Goal: Task Accomplishment & Management: Manage account settings

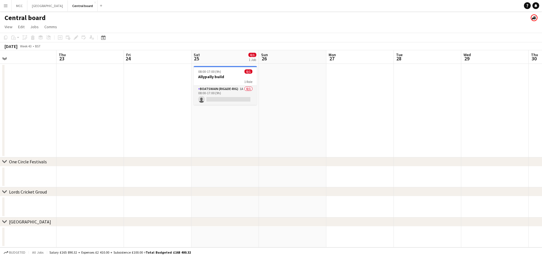
scroll to position [0, 146]
click at [247, 95] on app-card-role "Boatswain (rig&de-rig) 1A 0/1 08:00-17:00 (9h) single-neutral-actions" at bounding box center [225, 95] width 63 height 19
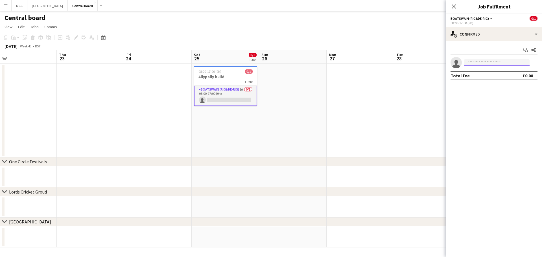
click at [510, 63] on input at bounding box center [496, 62] width 65 height 7
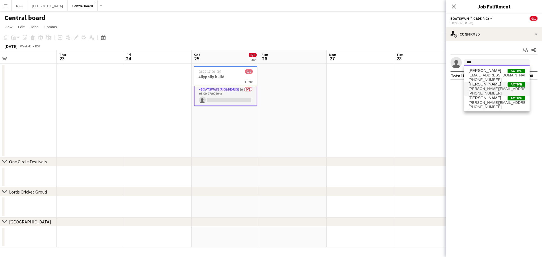
type input "****"
click at [490, 89] on span "[PERSON_NAME][EMAIL_ADDRESS][DOMAIN_NAME]" at bounding box center [496, 89] width 56 height 5
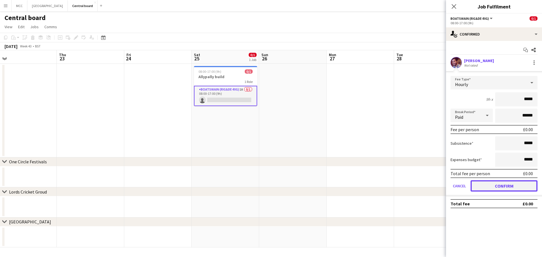
click at [517, 187] on button "Confirm" at bounding box center [503, 185] width 67 height 11
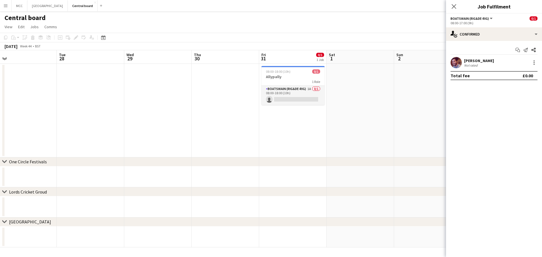
scroll to position [0, 214]
click at [295, 80] on div "1 Role" at bounding box center [291, 81] width 63 height 5
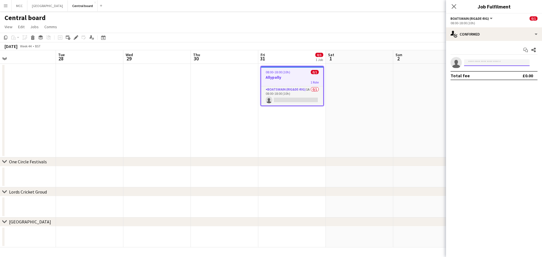
click at [490, 62] on input at bounding box center [496, 62] width 65 height 7
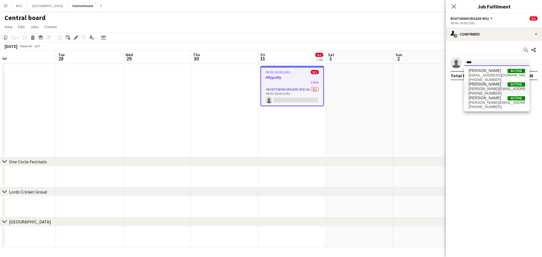
type input "****"
click at [493, 89] on span "[PERSON_NAME][EMAIL_ADDRESS][DOMAIN_NAME]" at bounding box center [496, 89] width 56 height 5
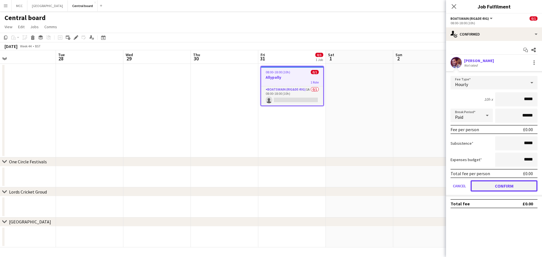
click at [496, 180] on button "Confirm" at bounding box center [503, 185] width 67 height 11
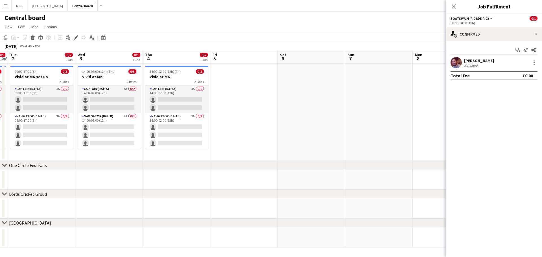
scroll to position [0, 198]
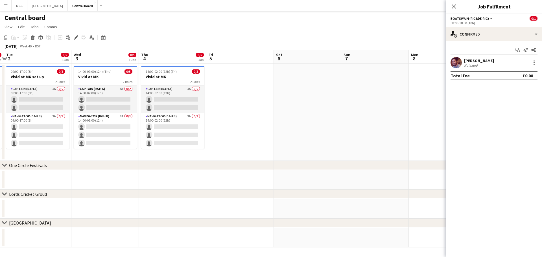
click at [235, 97] on app-date-cell at bounding box center [239, 112] width 67 height 97
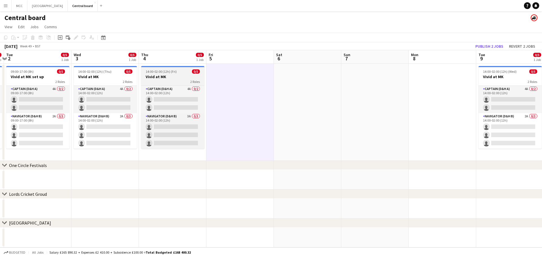
click at [171, 76] on h3 "Vivid at MK" at bounding box center [172, 76] width 63 height 5
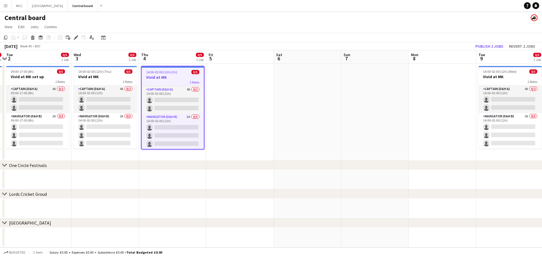
drag, startPoint x: 142, startPoint y: 71, endPoint x: 123, endPoint y: 101, distance: 35.9
click at [123, 101] on app-calendar-viewport "Sat 29 Sun 30 0/5 1 Job Mon 1 0/5 1 Job Tue 2 0/5 1 Job Wed 3 0/5 1 Job Thu 4 0…" at bounding box center [271, 148] width 542 height 197
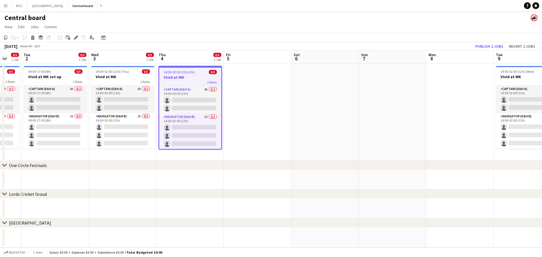
scroll to position [0, 249]
click at [247, 97] on app-date-cell at bounding box center [256, 112] width 67 height 97
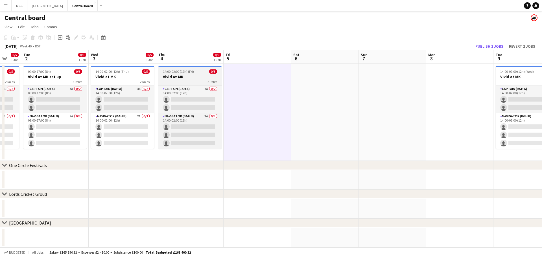
click at [188, 73] on span "14:00-02:00 (12h) (Fri)" at bounding box center [178, 71] width 31 height 4
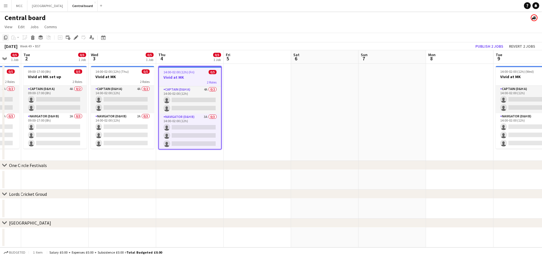
click at [5, 39] on icon "Copy" at bounding box center [5, 37] width 5 height 5
click at [239, 84] on app-date-cell at bounding box center [256, 112] width 67 height 97
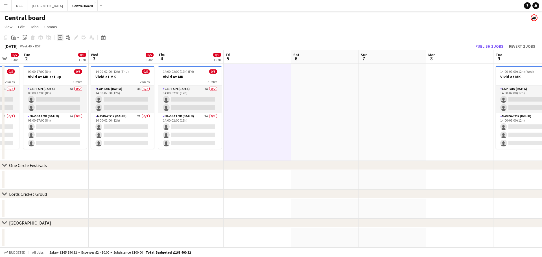
click at [61, 39] on icon "Add job" at bounding box center [60, 37] width 5 height 5
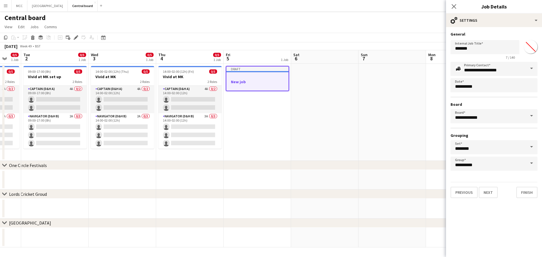
click at [279, 74] on app-job-card "Draft New job" at bounding box center [257, 78] width 63 height 25
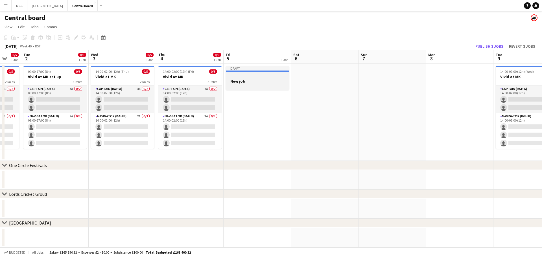
click at [268, 68] on div "Draft" at bounding box center [257, 68] width 63 height 5
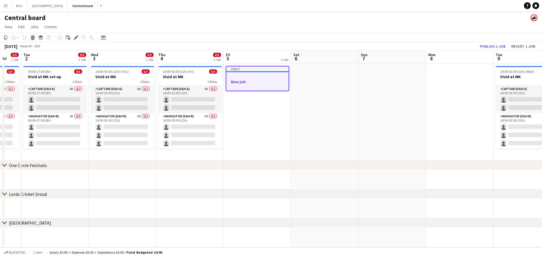
click at [33, 37] on icon at bounding box center [32, 38] width 3 height 3
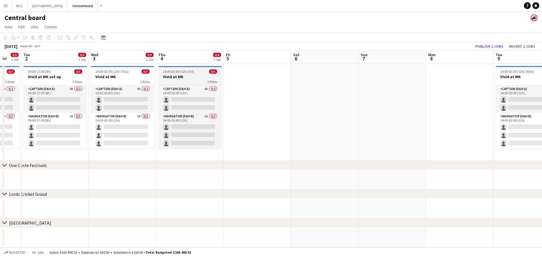
click at [195, 81] on div "2 Roles" at bounding box center [189, 81] width 63 height 5
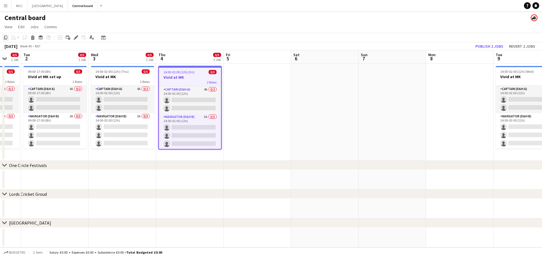
click at [6, 37] on icon "Copy" at bounding box center [5, 37] width 5 height 5
click at [264, 74] on app-date-cell at bounding box center [256, 112] width 67 height 97
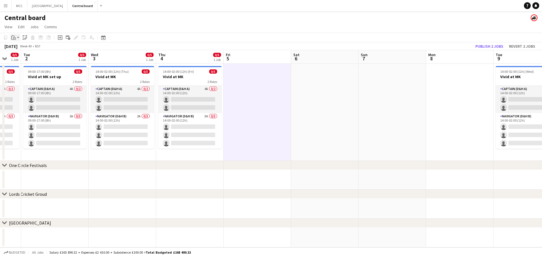
click at [15, 38] on icon "Paste" at bounding box center [13, 37] width 5 height 5
click at [33, 50] on link "Paste Ctrl+V" at bounding box center [41, 48] width 53 height 5
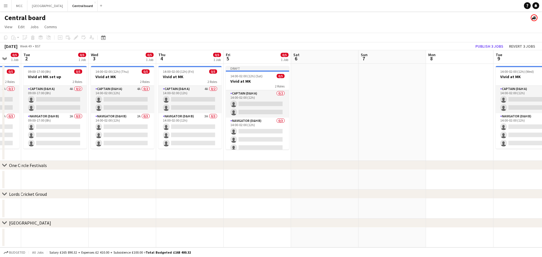
click at [304, 78] on app-date-cell at bounding box center [324, 112] width 67 height 97
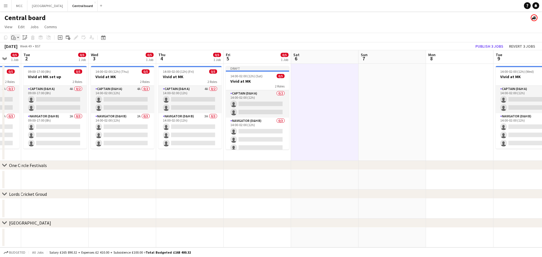
click at [17, 38] on app-action-btn "Paste" at bounding box center [15, 37] width 10 height 7
click at [22, 49] on link "Paste Ctrl+V" at bounding box center [41, 48] width 53 height 5
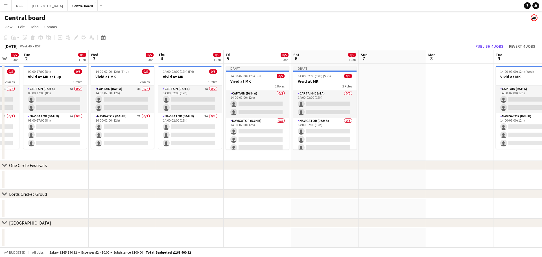
click at [363, 76] on app-date-cell at bounding box center [391, 112] width 67 height 97
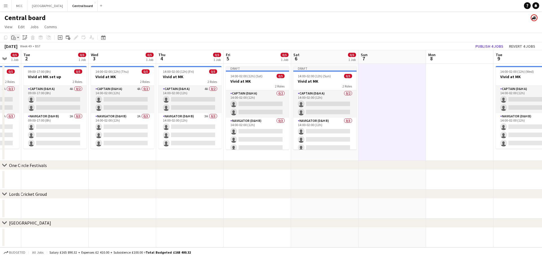
click at [17, 36] on app-action-btn "Paste" at bounding box center [15, 37] width 10 height 7
click at [23, 49] on link "Paste Ctrl+V" at bounding box center [41, 48] width 53 height 5
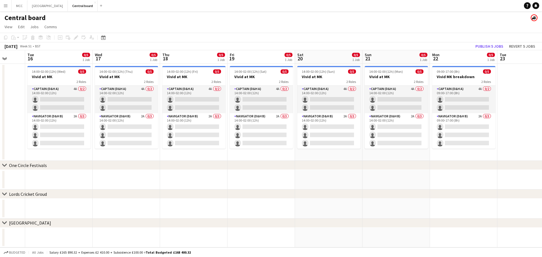
scroll to position [0, 248]
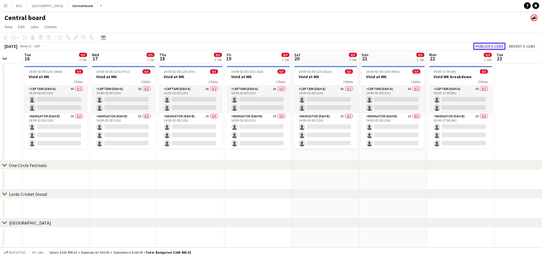
click at [494, 45] on button "Publish 5 jobs" at bounding box center [489, 46] width 32 height 7
